Goal: Use online tool/utility: Use online tool/utility

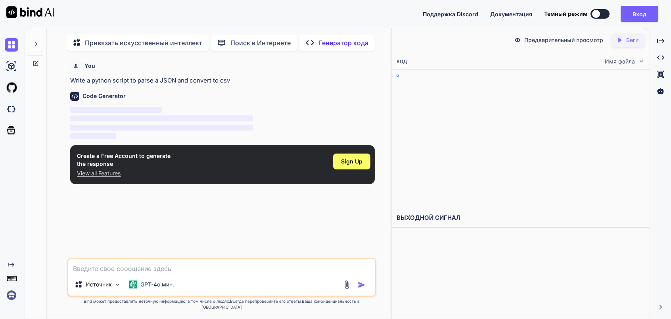
type textarea "x"
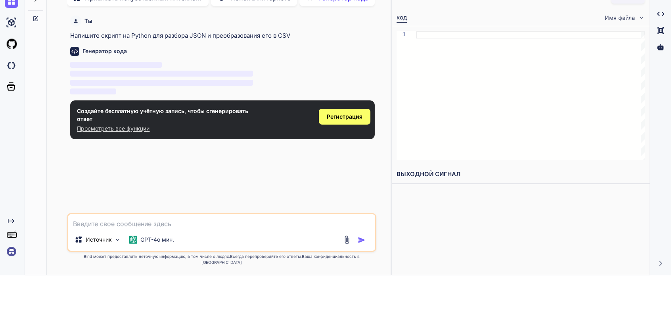
click at [172, 229] on textarea at bounding box center [221, 221] width 307 height 14
paste textarea "напиши зум хак на альбион онлайн"
type textarea "напиши зум хак на альбион онлайн"
type textarea "x"
type textarea "напиши зум хак на альбион онлайн"
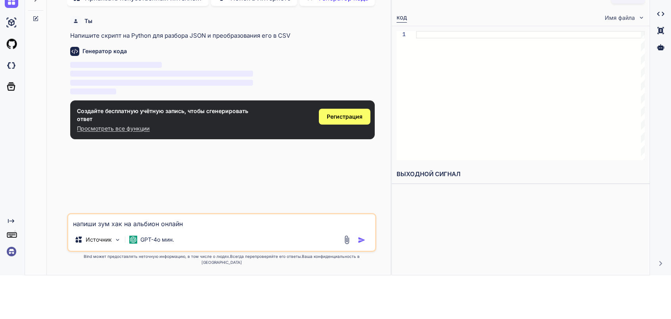
click at [363, 244] on img "button" at bounding box center [362, 240] width 8 height 8
type textarea "x"
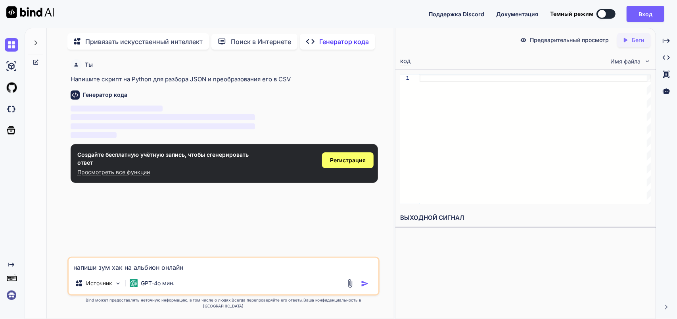
click at [360, 288] on div at bounding box center [359, 283] width 27 height 9
click at [369, 288] on img "button" at bounding box center [365, 284] width 8 height 8
click at [366, 288] on img "button" at bounding box center [365, 284] width 8 height 8
click at [364, 288] on img "button" at bounding box center [365, 284] width 8 height 8
click at [185, 272] on textarea "напиши зум хак на альбион онлайн" at bounding box center [224, 265] width 310 height 14
